Goal: Information Seeking & Learning: Learn about a topic

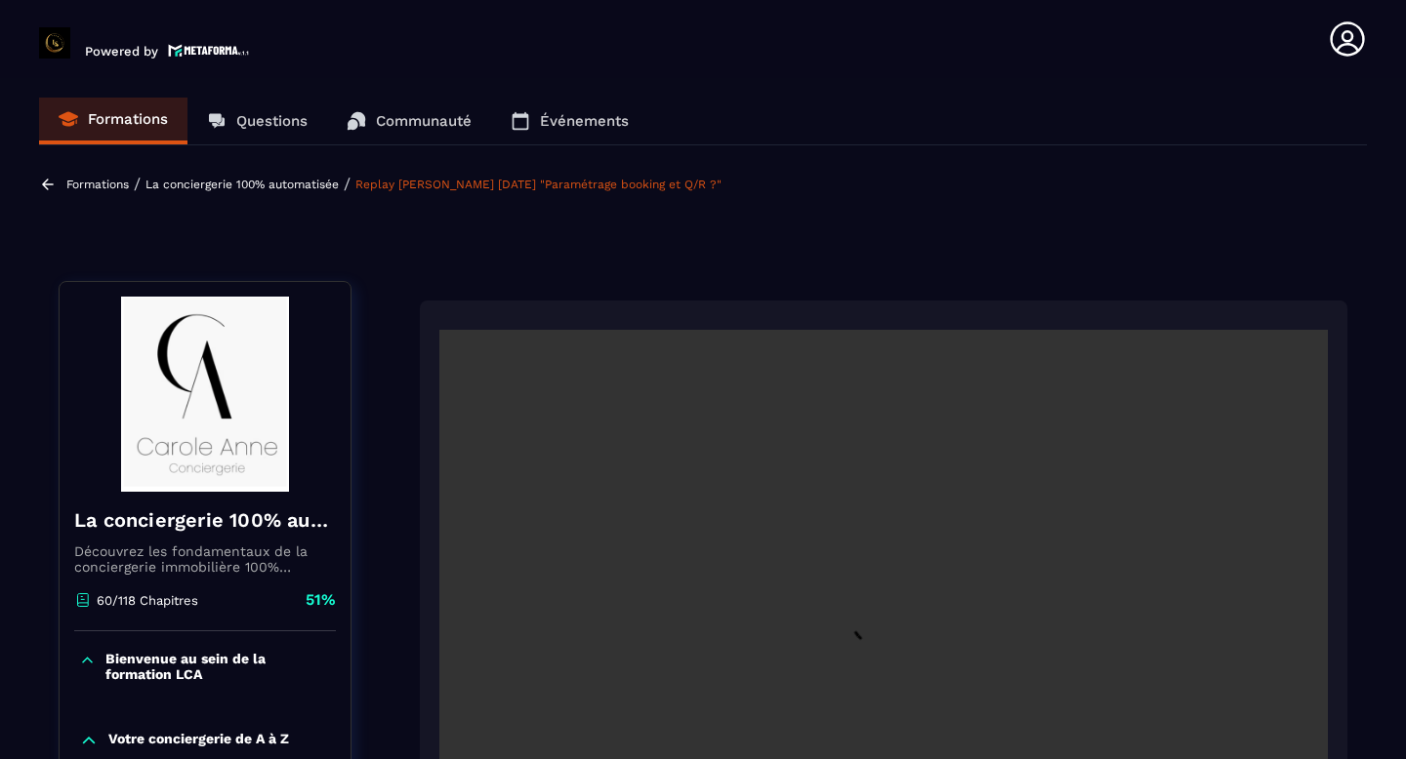
scroll to position [8, 0]
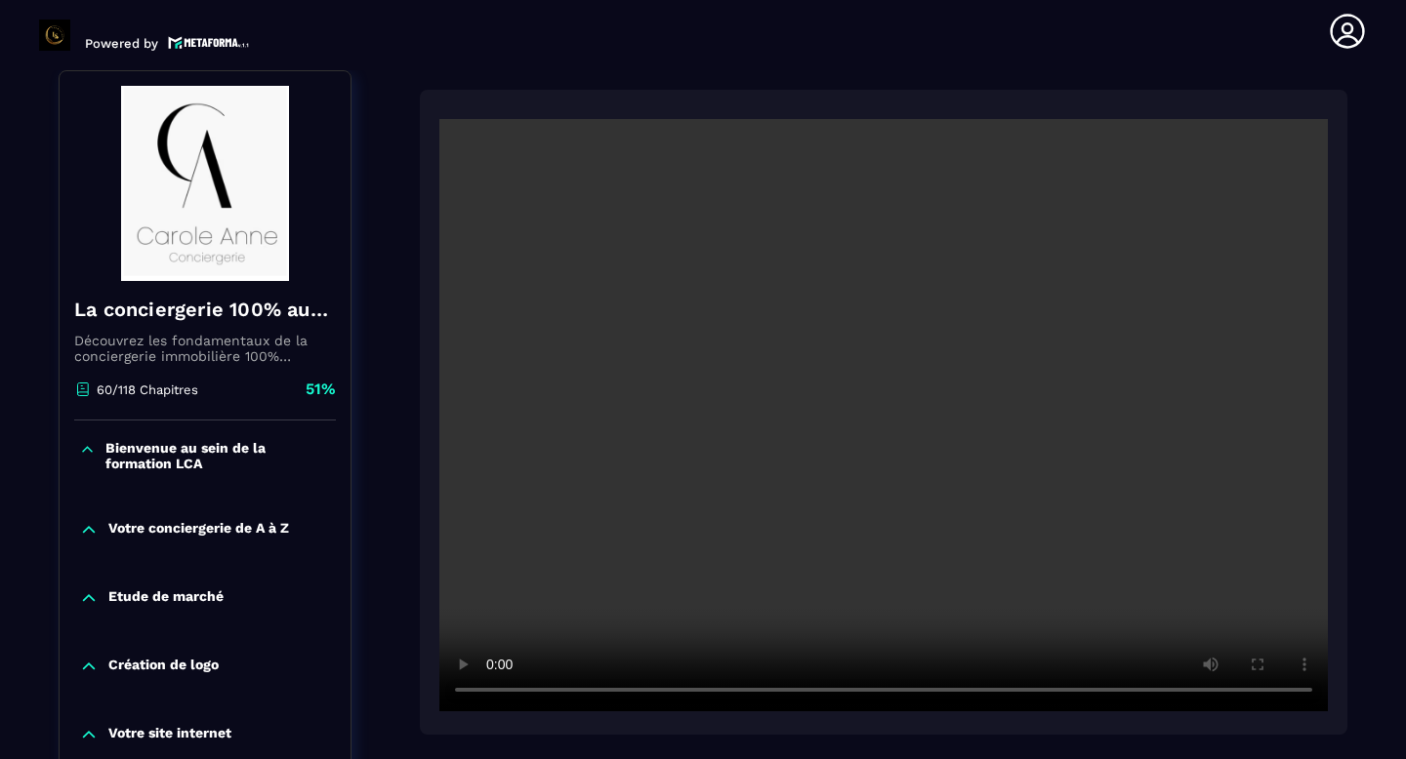
click at [692, 292] on video at bounding box center [883, 415] width 888 height 593
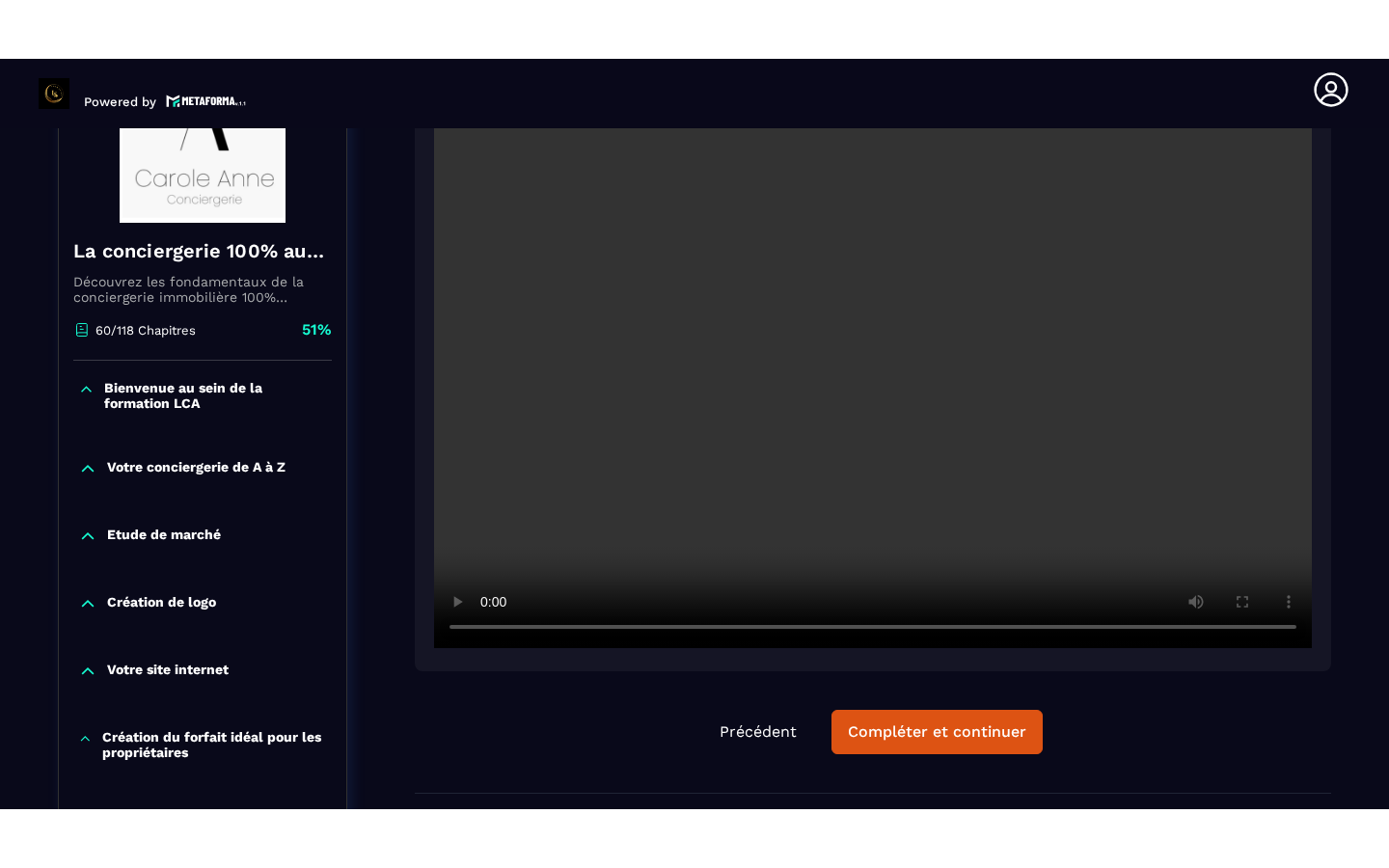
scroll to position [318, 0]
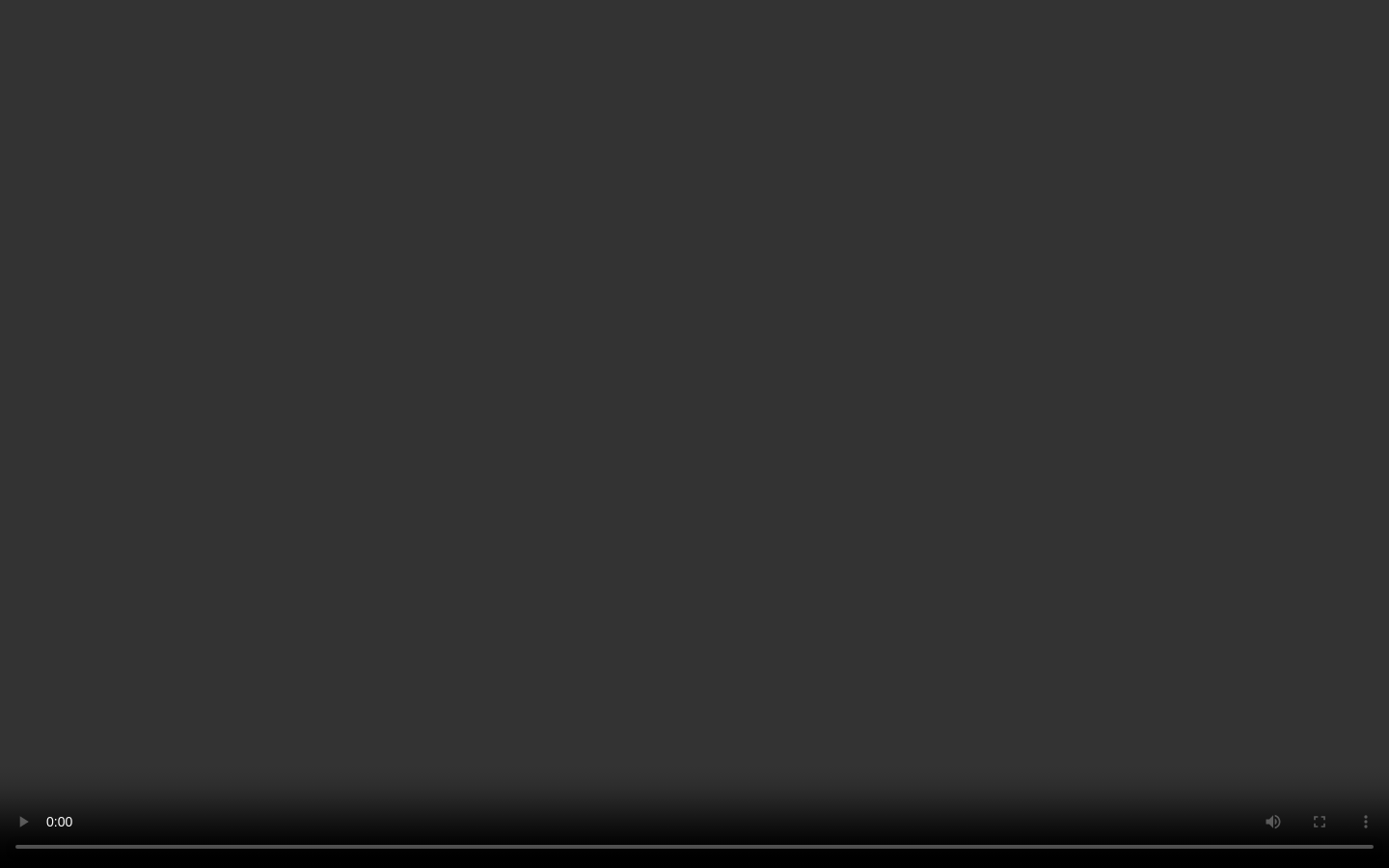
click at [201, 685] on video at bounding box center [694, 434] width 1389 height 868
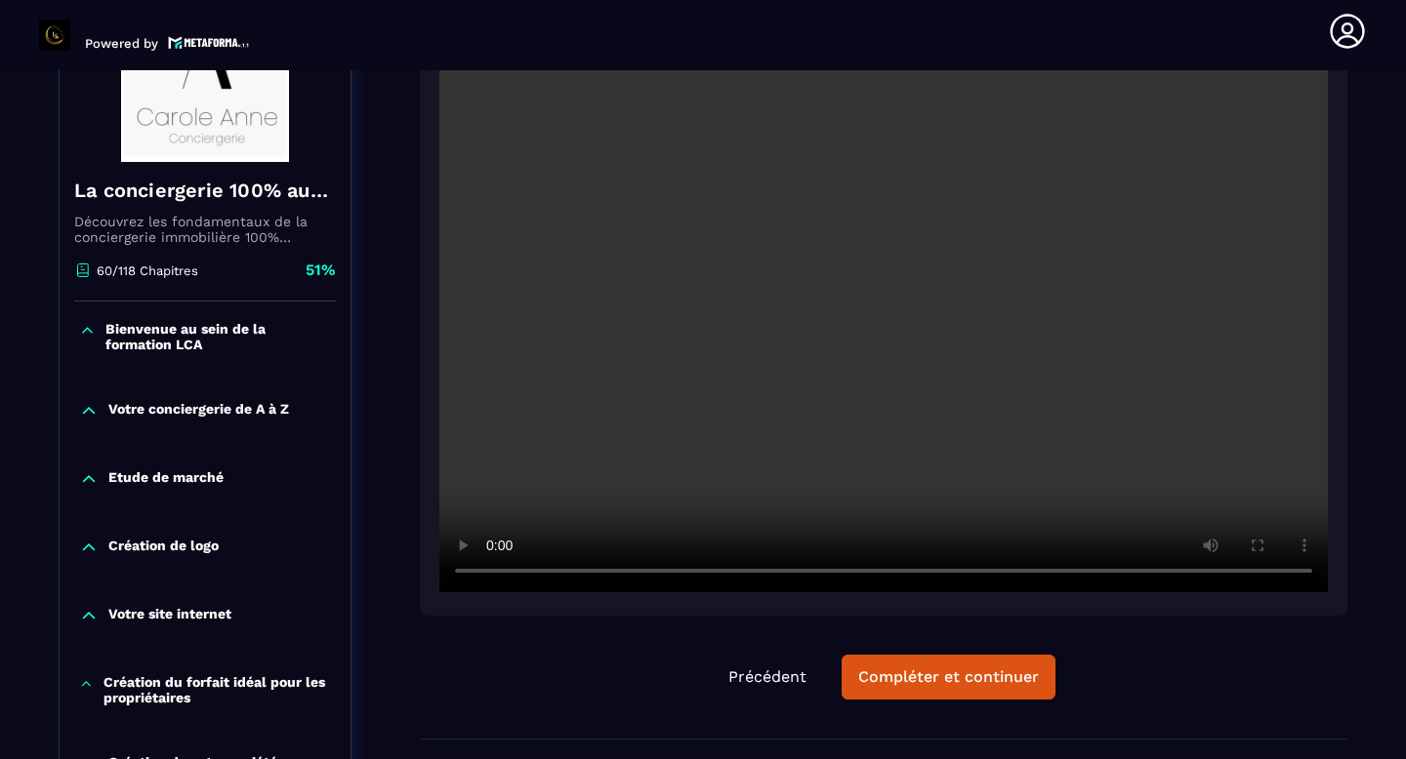
click at [965, 296] on video at bounding box center [883, 296] width 888 height 593
click at [1239, 234] on video at bounding box center [883, 296] width 888 height 593
click at [845, 397] on video at bounding box center [883, 296] width 888 height 593
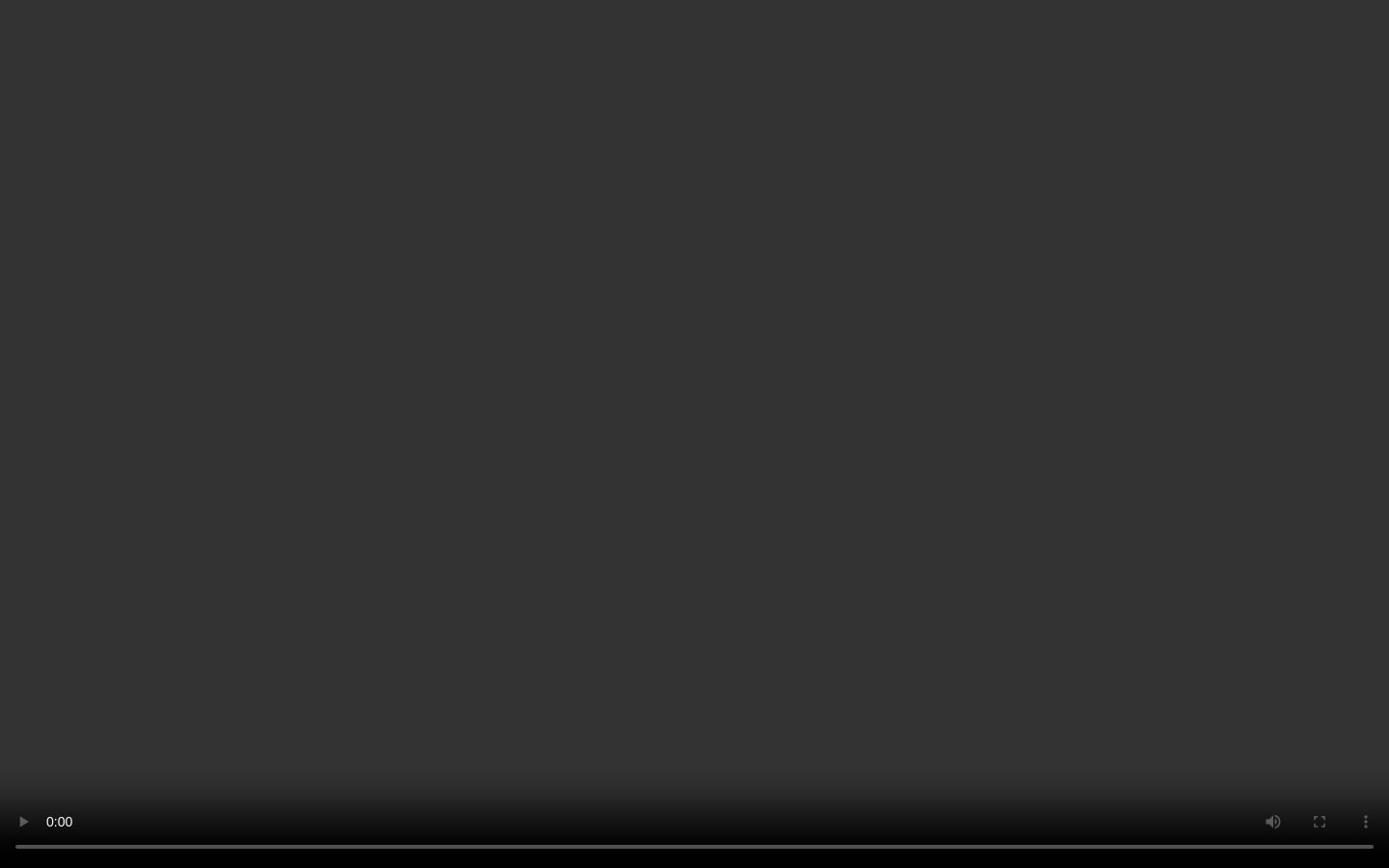
click at [859, 524] on video at bounding box center [694, 434] width 1389 height 868
click at [0, 282] on video at bounding box center [694, 434] width 1389 height 868
click at [719, 554] on video at bounding box center [694, 434] width 1389 height 868
drag, startPoint x: 318, startPoint y: 304, endPoint x: 318, endPoint y: 292, distance: 12.0
click at [318, 303] on video at bounding box center [694, 434] width 1389 height 868
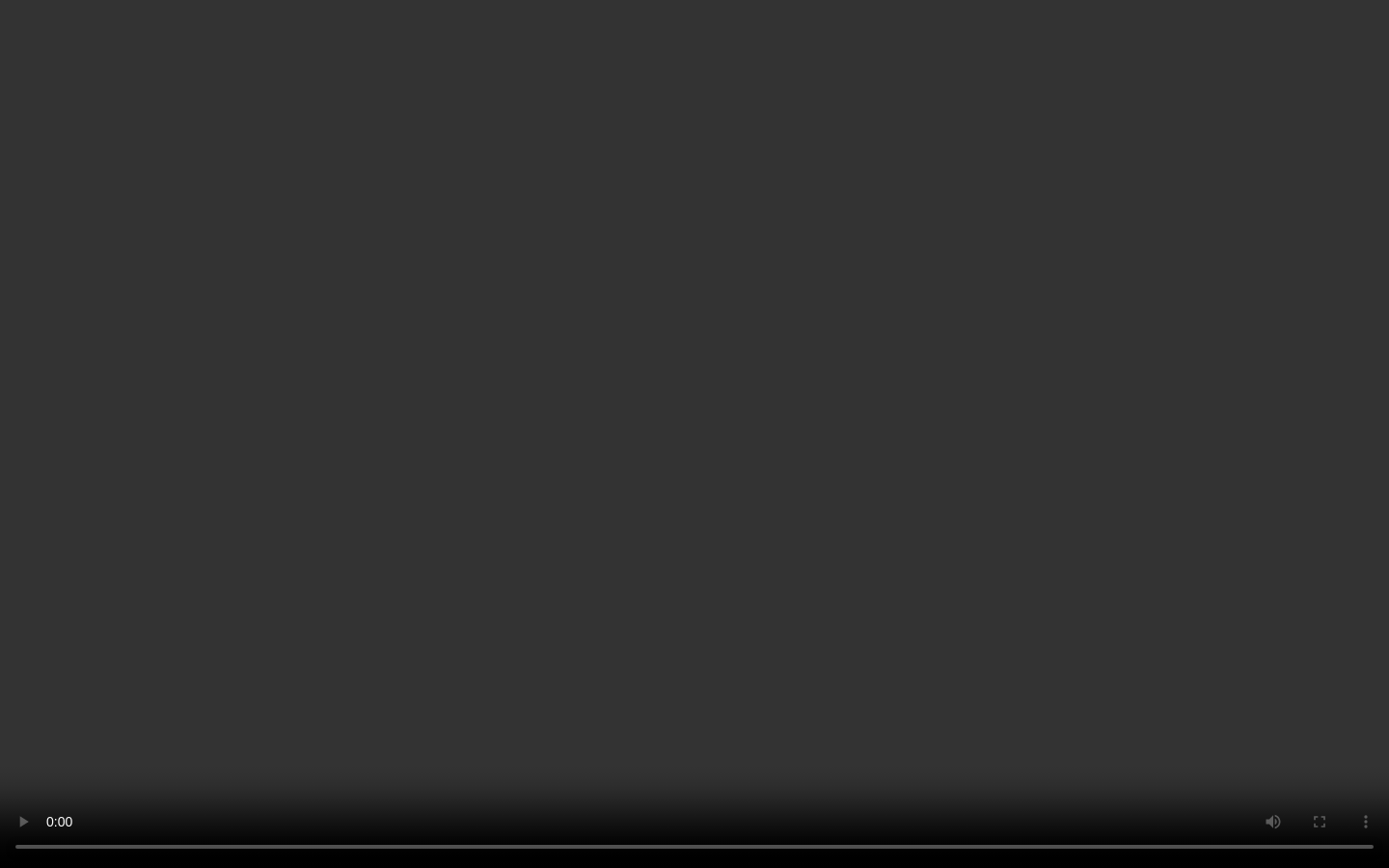
click at [414, 734] on video at bounding box center [694, 434] width 1389 height 868
click at [614, 725] on video at bounding box center [694, 434] width 1389 height 868
